Goal: Task Accomplishment & Management: Use online tool/utility

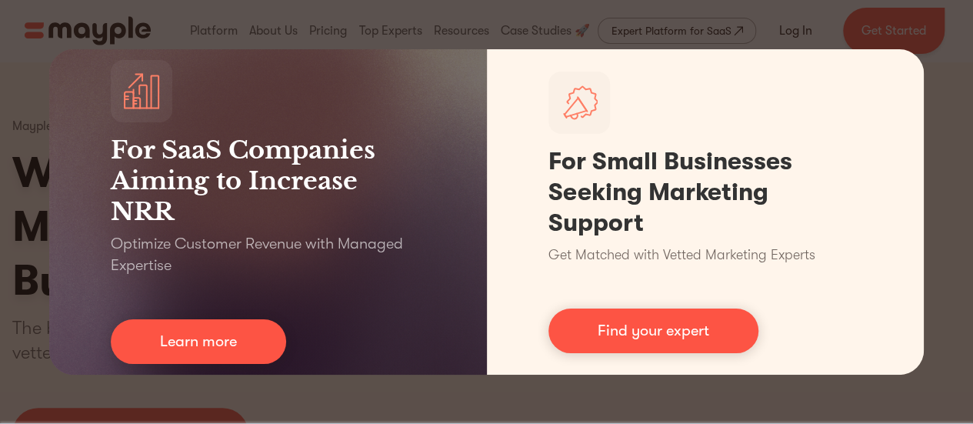
click at [454, 8] on div "For SaaS Companies Aiming to Increase NRR Optimize Customer Revenue with Manage…" at bounding box center [486, 212] width 973 height 424
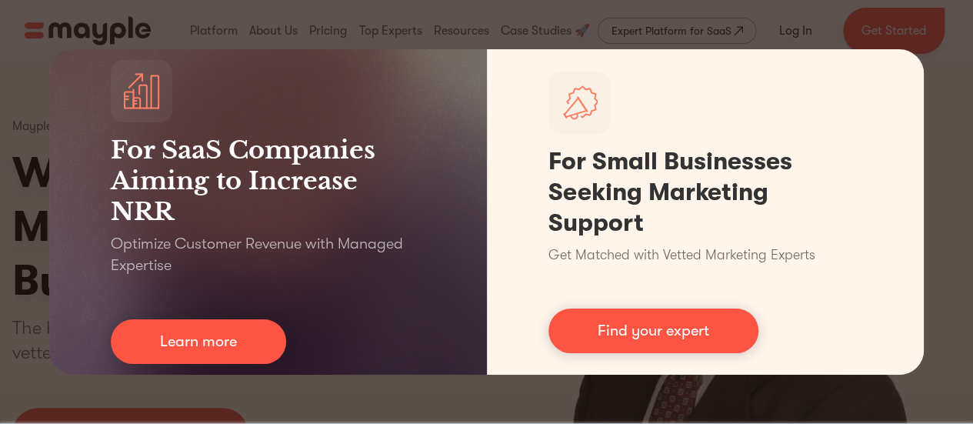
drag, startPoint x: 945, startPoint y: 35, endPoint x: 970, endPoint y: 12, distance: 34.8
click at [970, 12] on div "For SaaS Companies Aiming to Increase NRR Optimize Customer Revenue with Manage…" at bounding box center [486, 212] width 973 height 424
click at [953, 2] on div "For SaaS Companies Aiming to Increase NRR Optimize Customer Revenue with Manage…" at bounding box center [486, 212] width 973 height 424
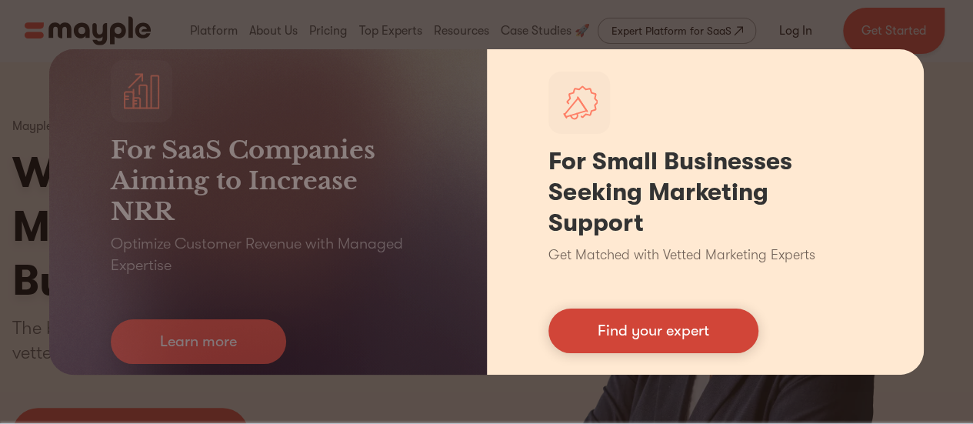
click at [608, 349] on link "Find your expert" at bounding box center [654, 331] width 210 height 45
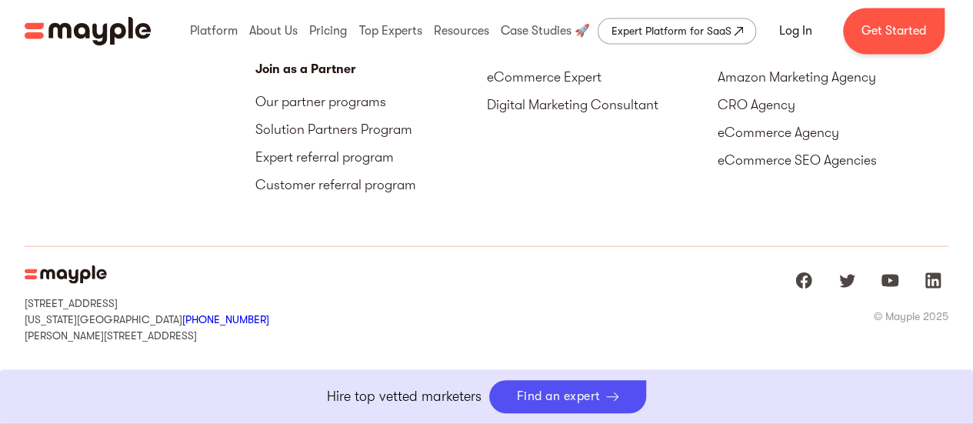
scroll to position [7259, 0]
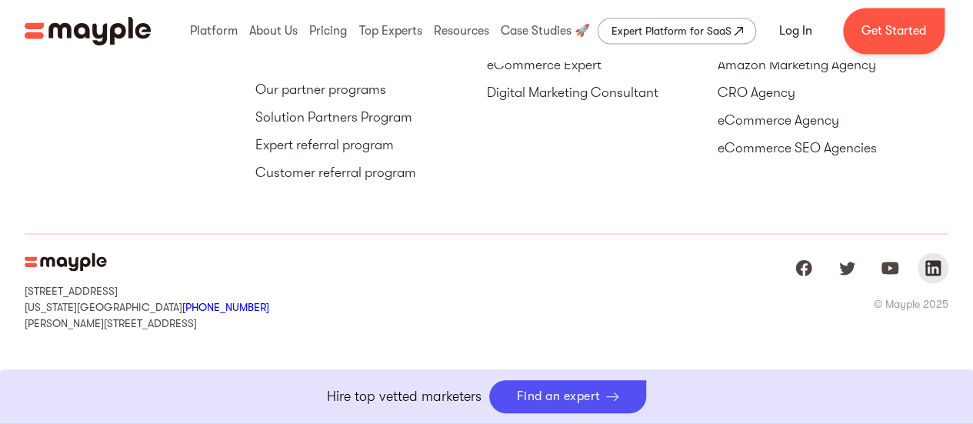
click at [934, 274] on img "Mayple at LinkedIn" at bounding box center [933, 268] width 18 height 18
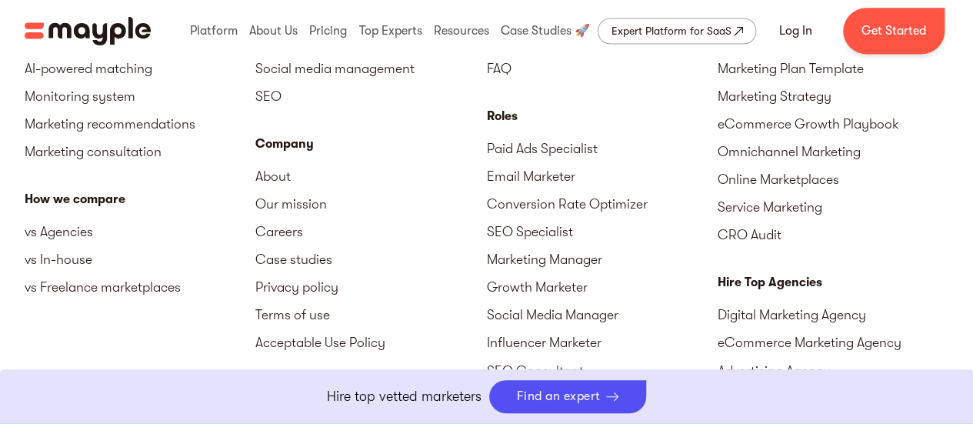
scroll to position [7259, 0]
